Goal: Information Seeking & Learning: Learn about a topic

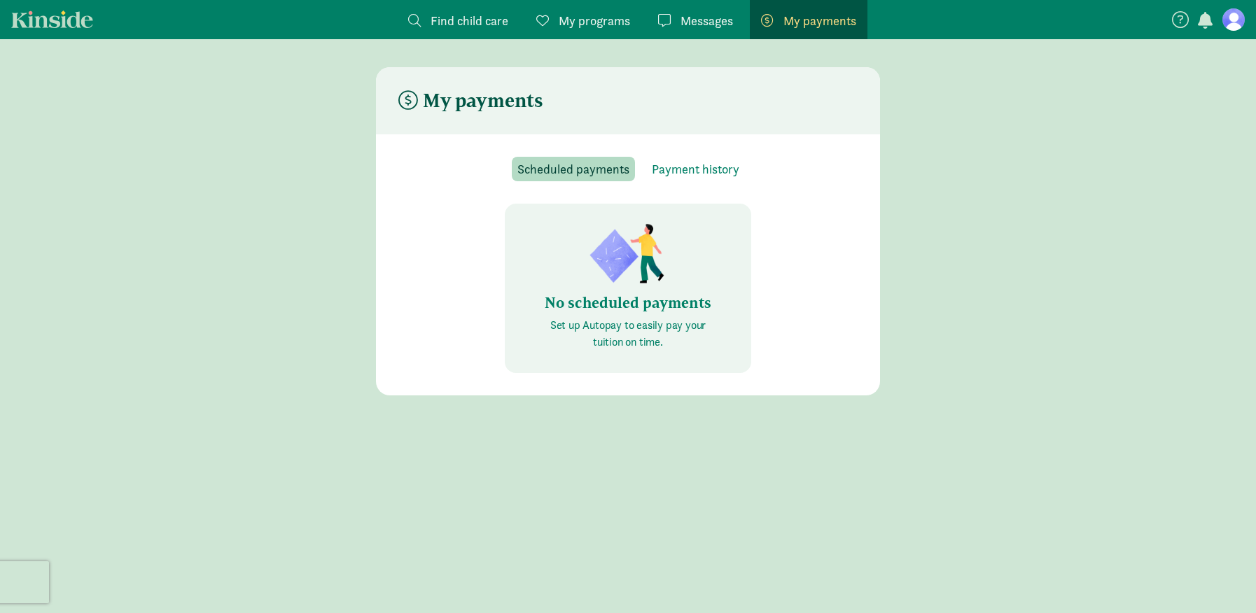
click at [611, 17] on span "My programs" at bounding box center [594, 20] width 71 height 19
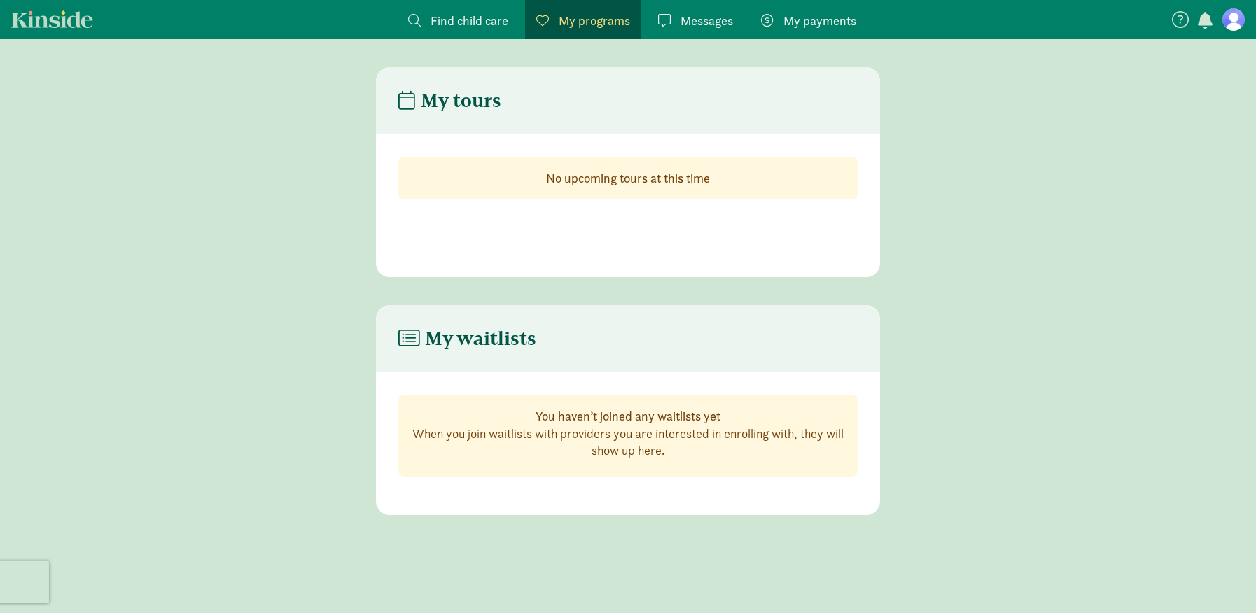
click at [489, 20] on span "Find child care" at bounding box center [470, 20] width 78 height 19
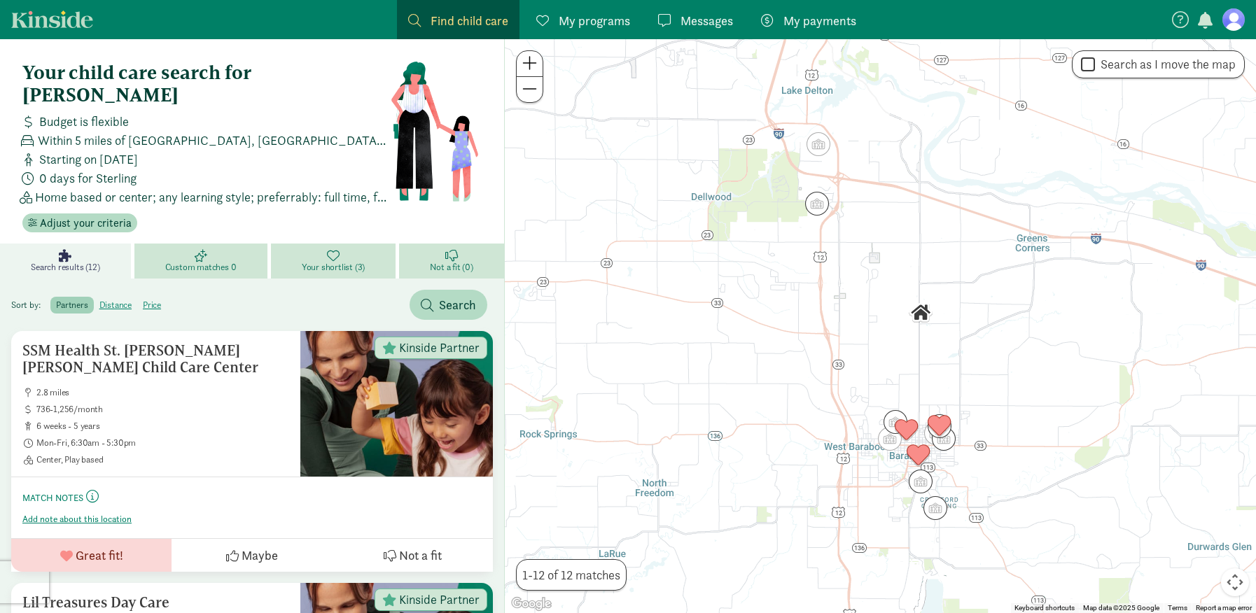
click at [1237, 18] on figure at bounding box center [1234, 19] width 22 height 22
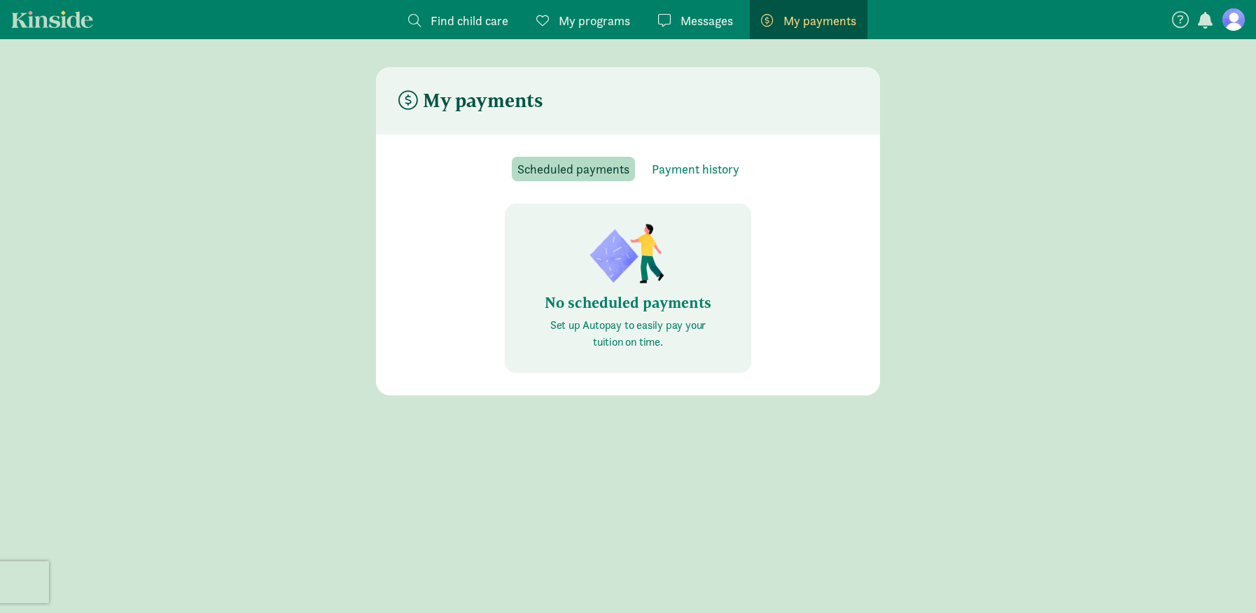
click at [590, 20] on span "My programs" at bounding box center [594, 20] width 71 height 19
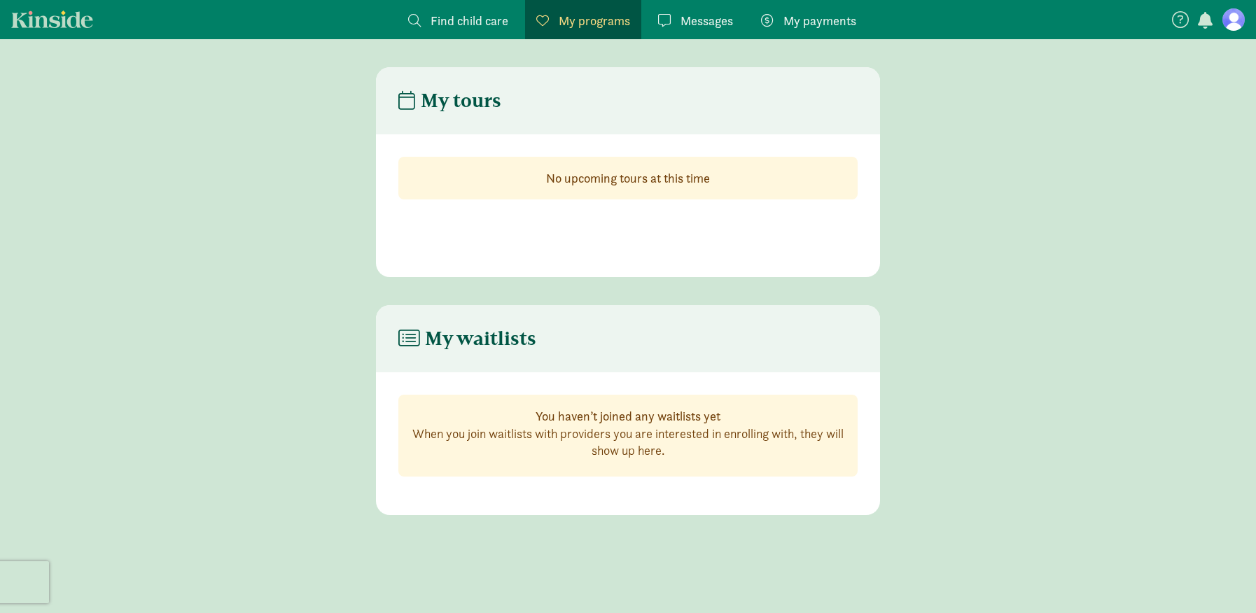
click at [494, 17] on span "Find child care" at bounding box center [470, 20] width 78 height 19
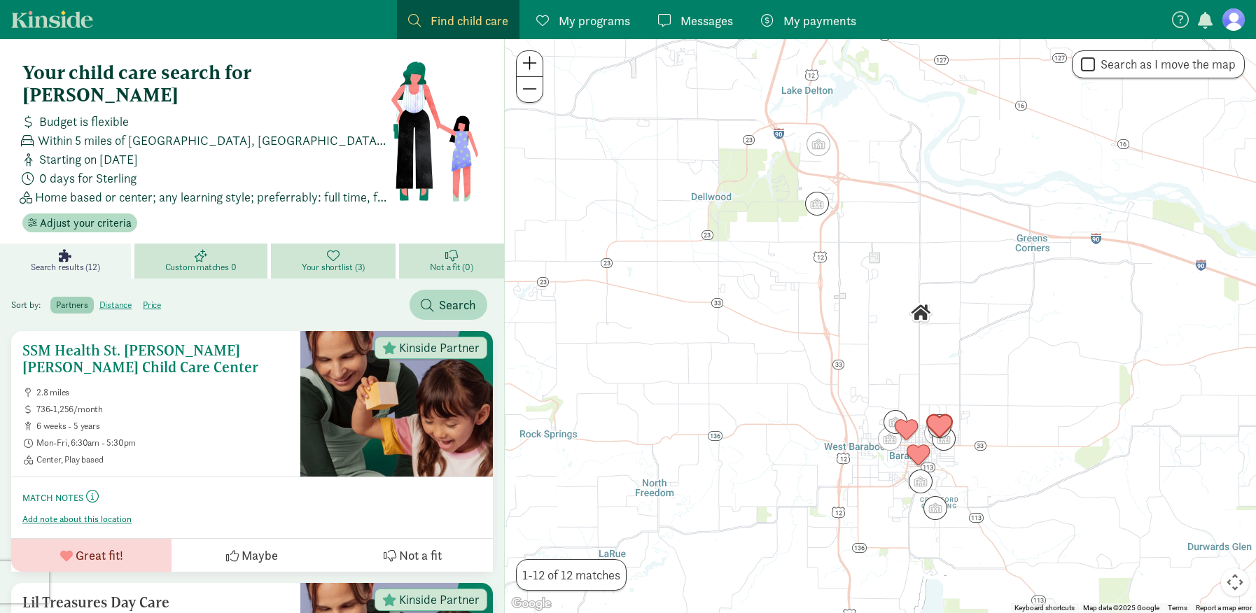
click at [87, 342] on h5 "SSM Health St. [PERSON_NAME] [PERSON_NAME] Child Care Center" at bounding box center [155, 359] width 267 height 34
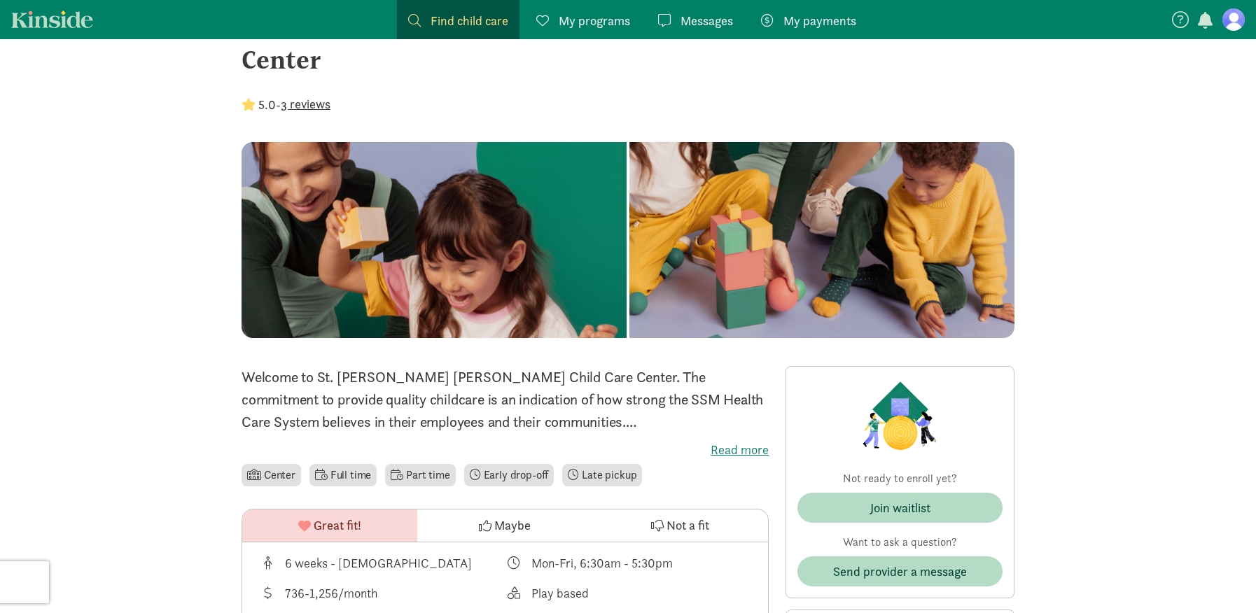
scroll to position [140, 0]
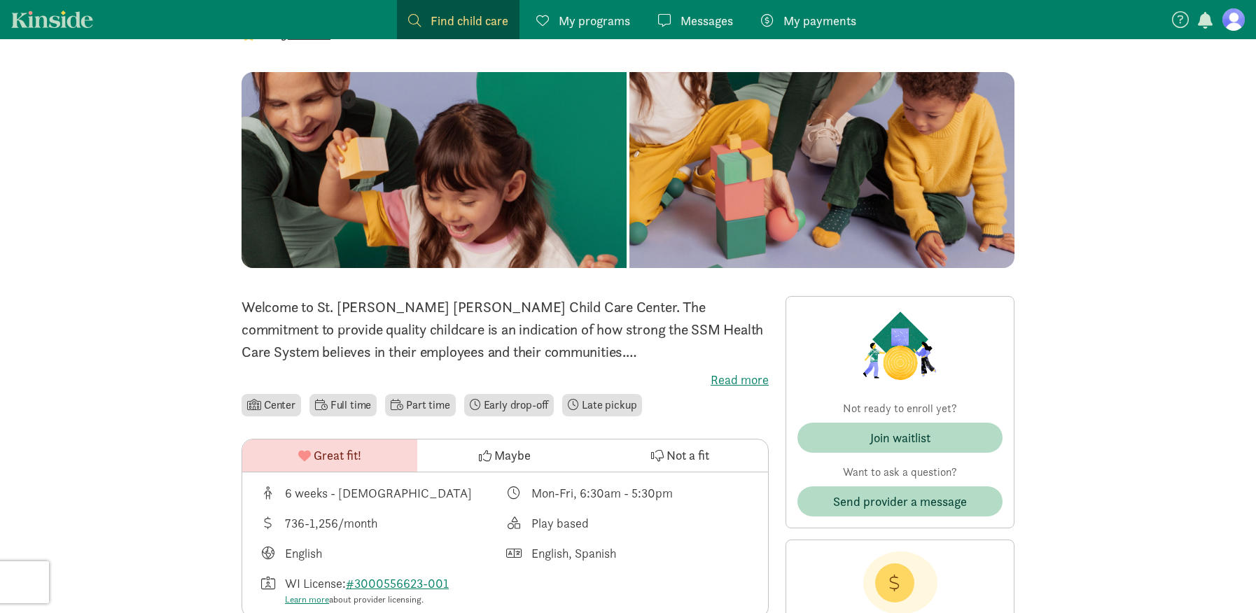
click at [748, 372] on label "Read more" at bounding box center [505, 380] width 527 height 17
click at [0, 0] on input "Read more" at bounding box center [0, 0] width 0 height 0
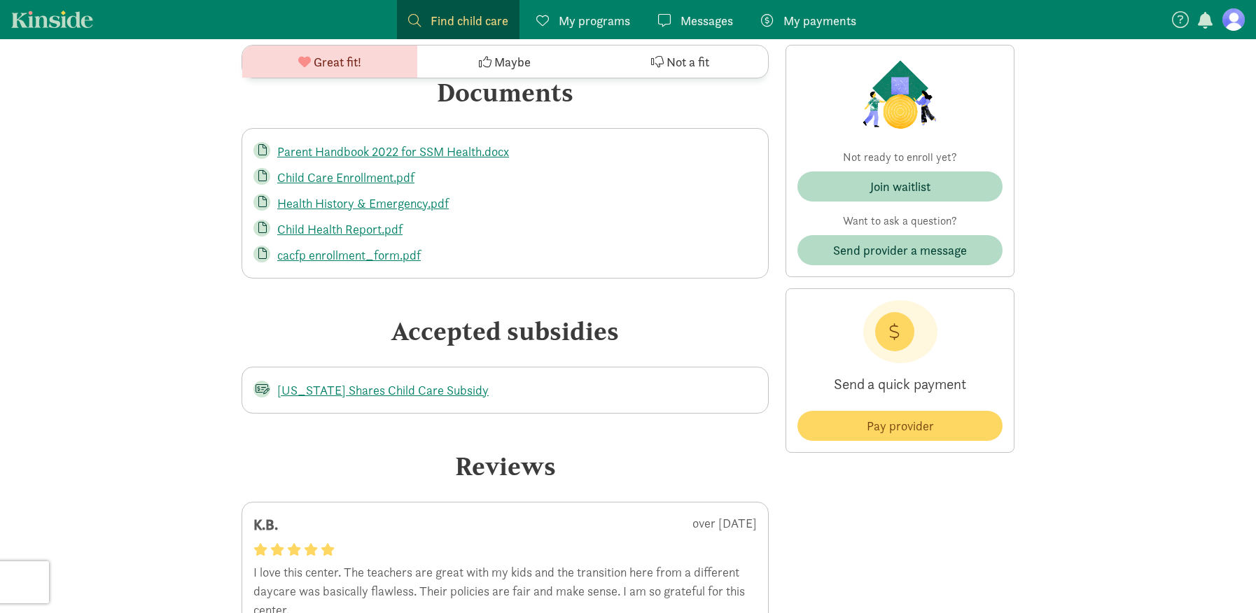
scroll to position [2871, 0]
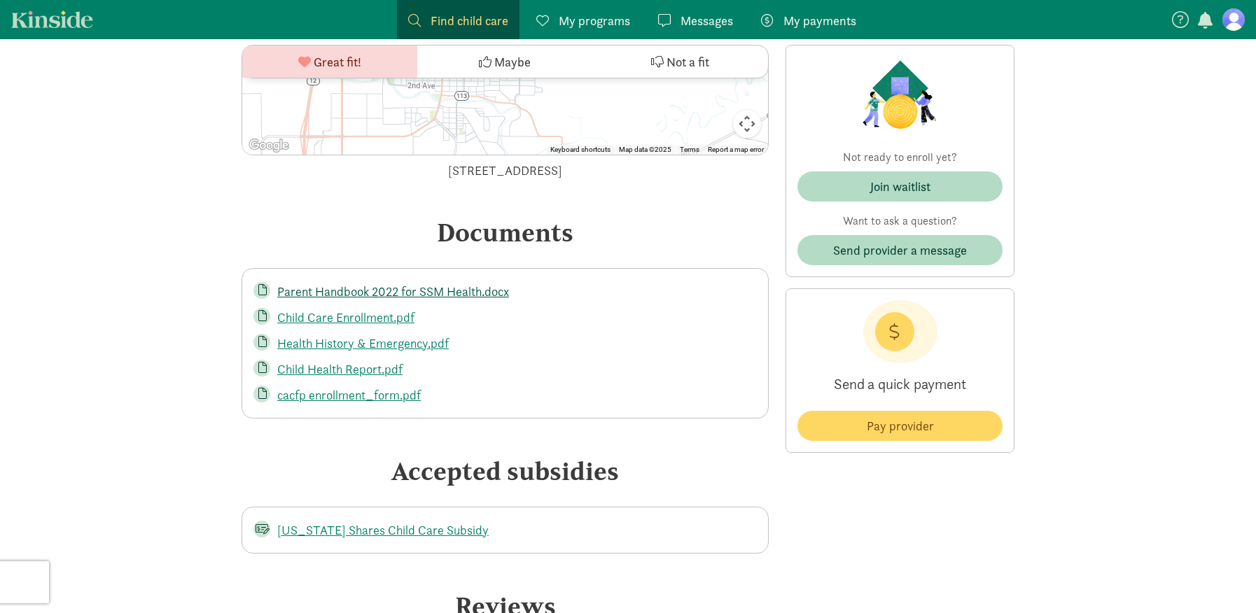
click at [329, 284] on link "Parent Handbook 2022 for SSM Health.docx" at bounding box center [393, 292] width 232 height 16
